Goal: Communication & Community: Connect with others

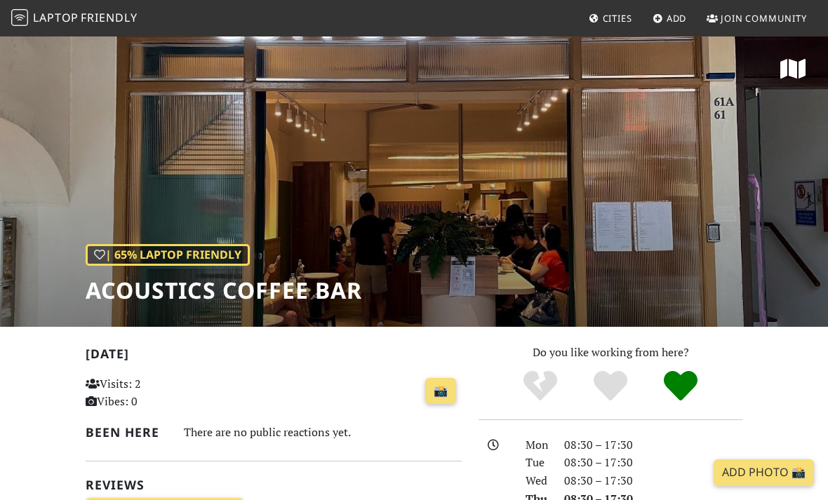
click at [801, 99] on div "| 65% Laptop Friendly Acoustics Coffee Bar" at bounding box center [414, 181] width 828 height 292
click at [777, 25] on link "Join Community" at bounding box center [757, 18] width 112 height 25
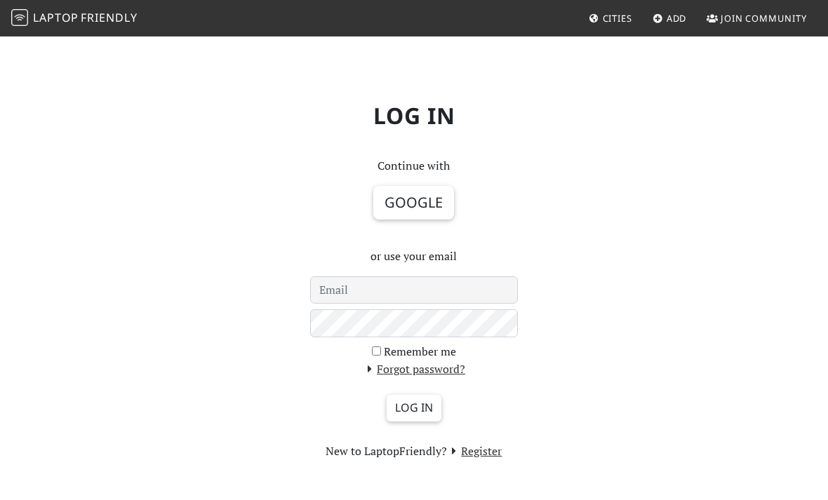
click at [678, 22] on span "Add" at bounding box center [676, 18] width 20 height 13
click at [675, 28] on link "Add" at bounding box center [670, 18] width 46 height 25
